Goal: Book appointment/travel/reservation

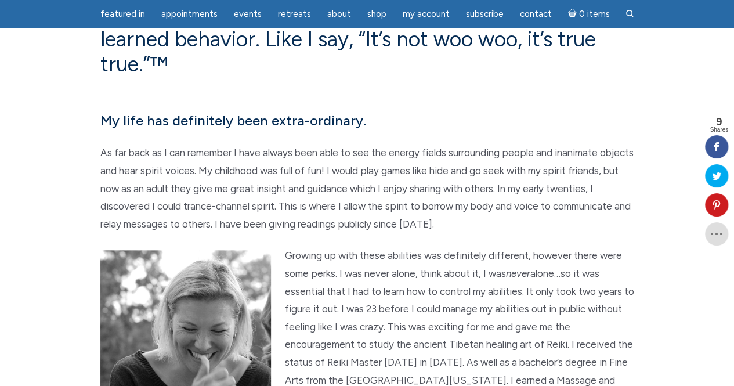
scroll to position [481, 0]
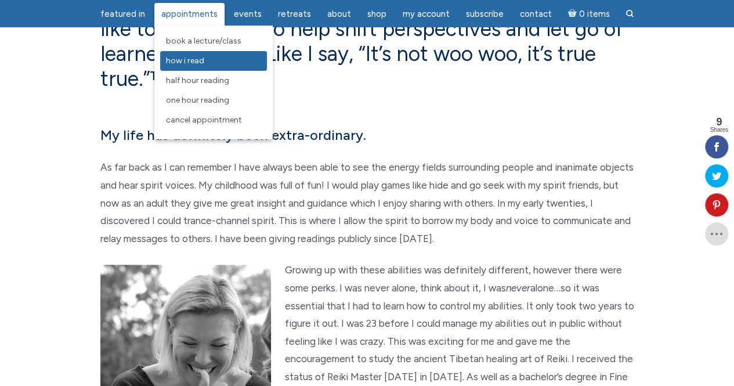
click at [200, 61] on span "How I Read" at bounding box center [185, 61] width 38 height 10
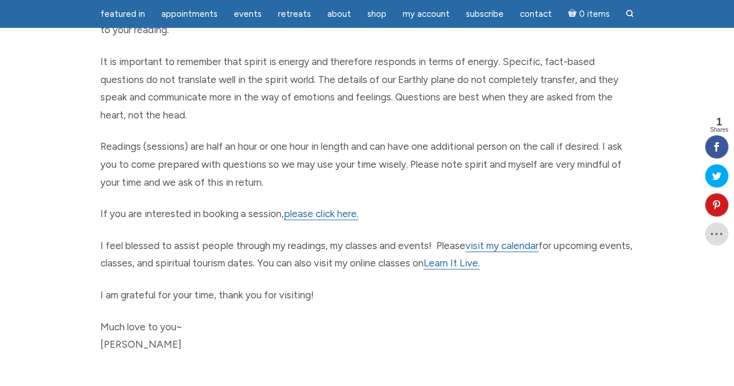
scroll to position [559, 0]
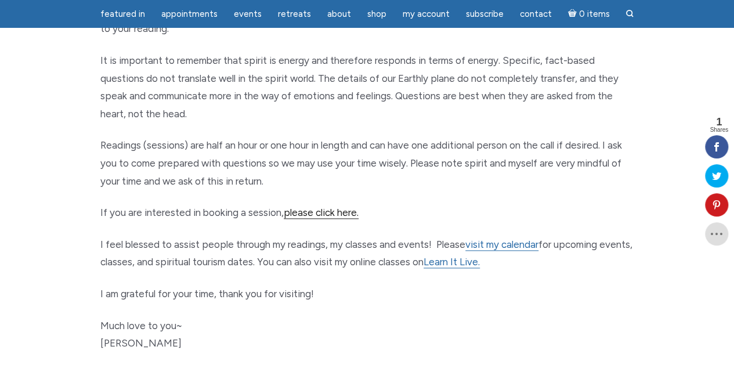
click at [310, 212] on link "please click here." at bounding box center [321, 213] width 75 height 12
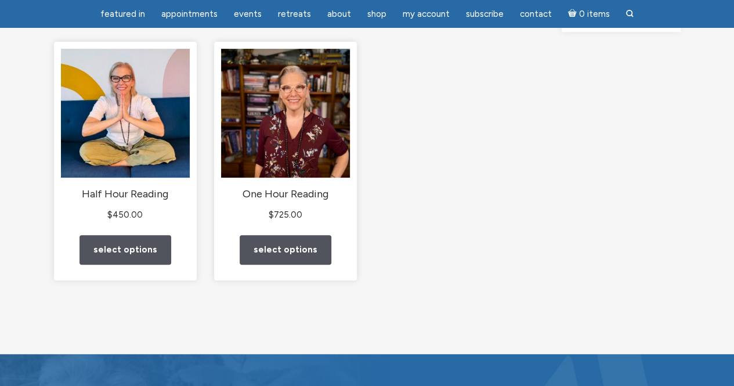
scroll to position [153, 0]
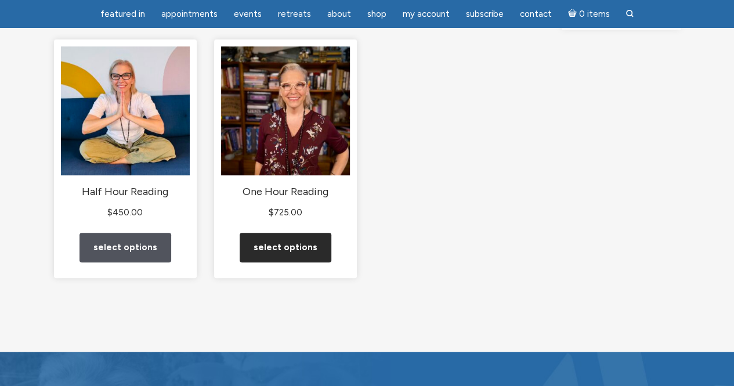
click at [298, 262] on link "Select options" at bounding box center [286, 248] width 92 height 30
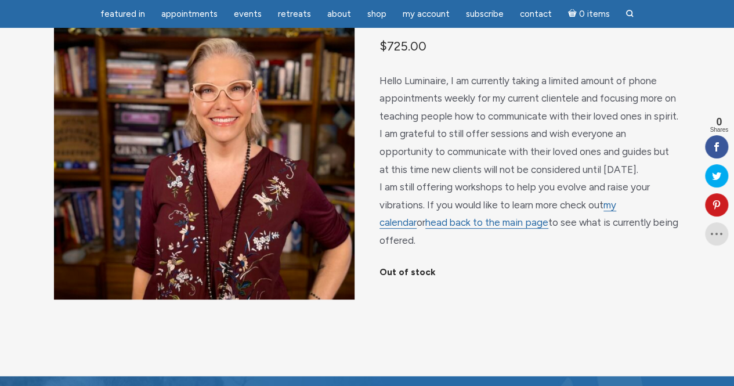
scroll to position [115, 0]
